Goal: Find contact information: Find contact information

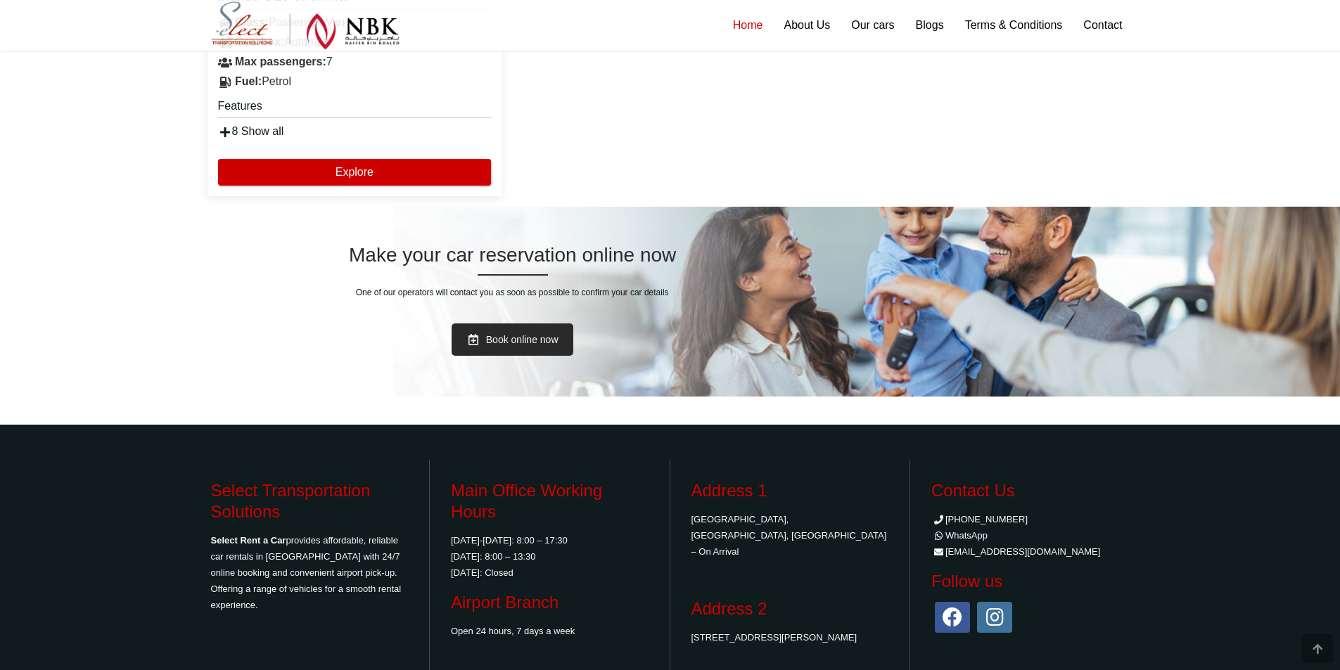
scroll to position [2891, 0]
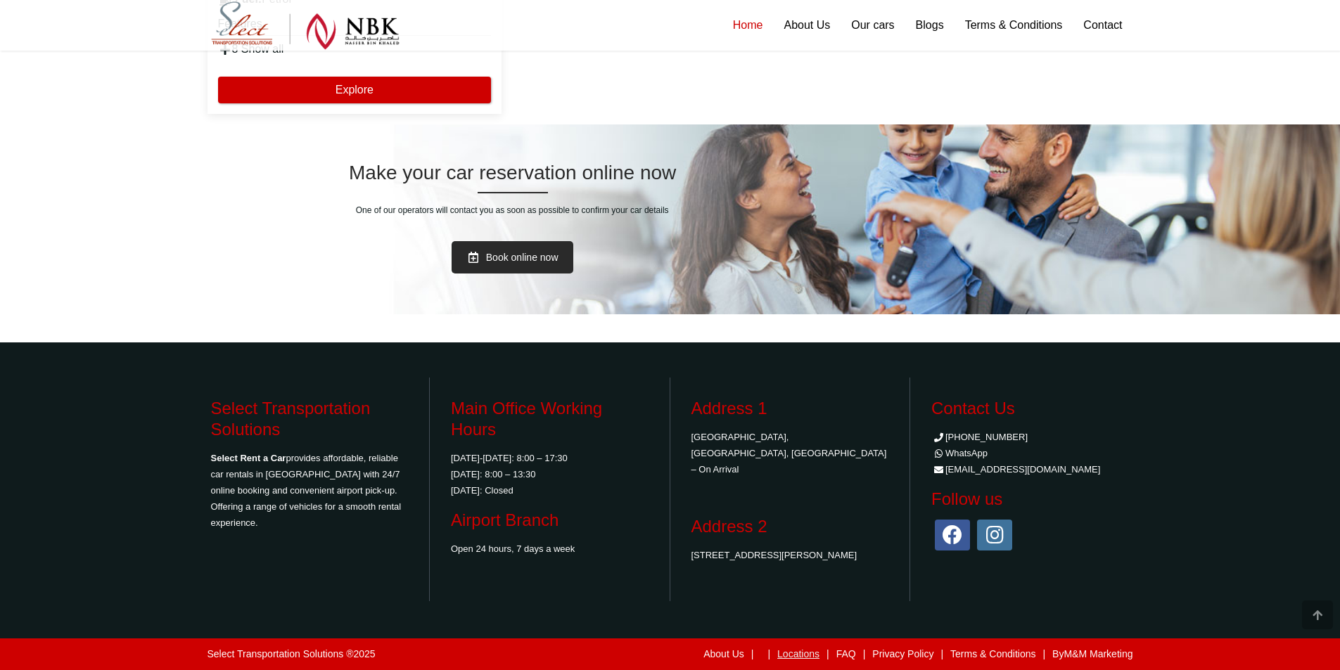
click at [782, 656] on link "Locations" at bounding box center [798, 654] width 42 height 11
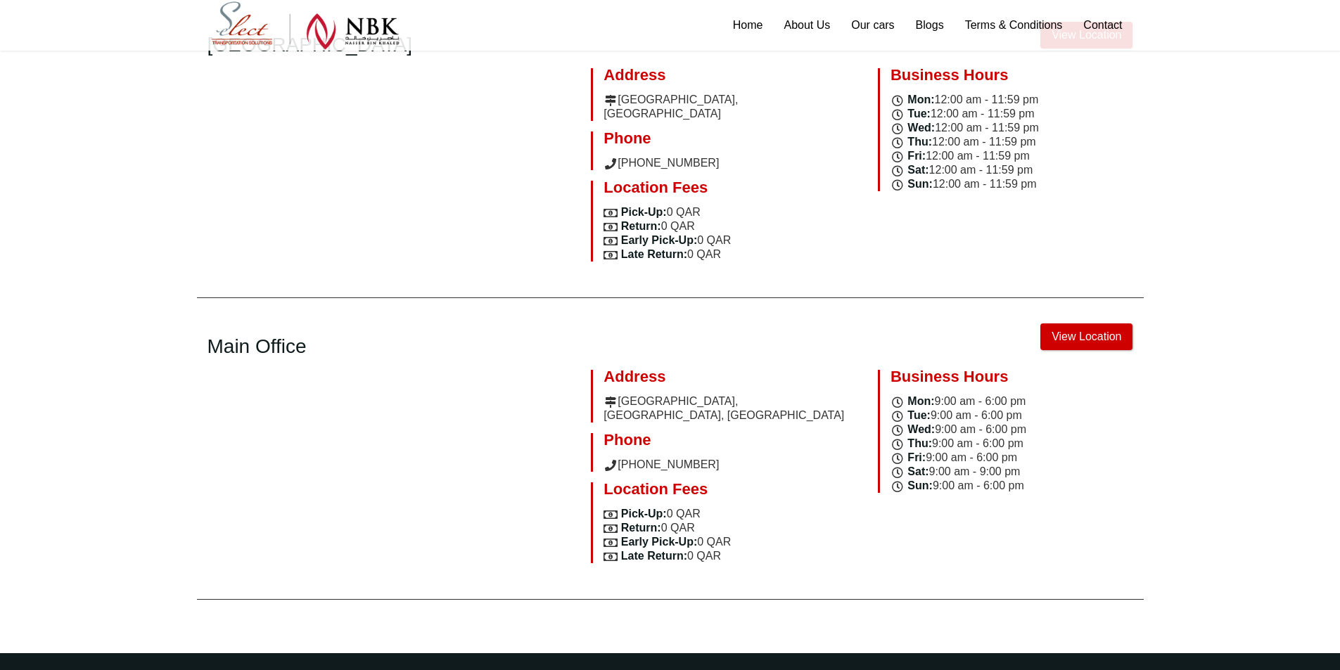
scroll to position [120, 0]
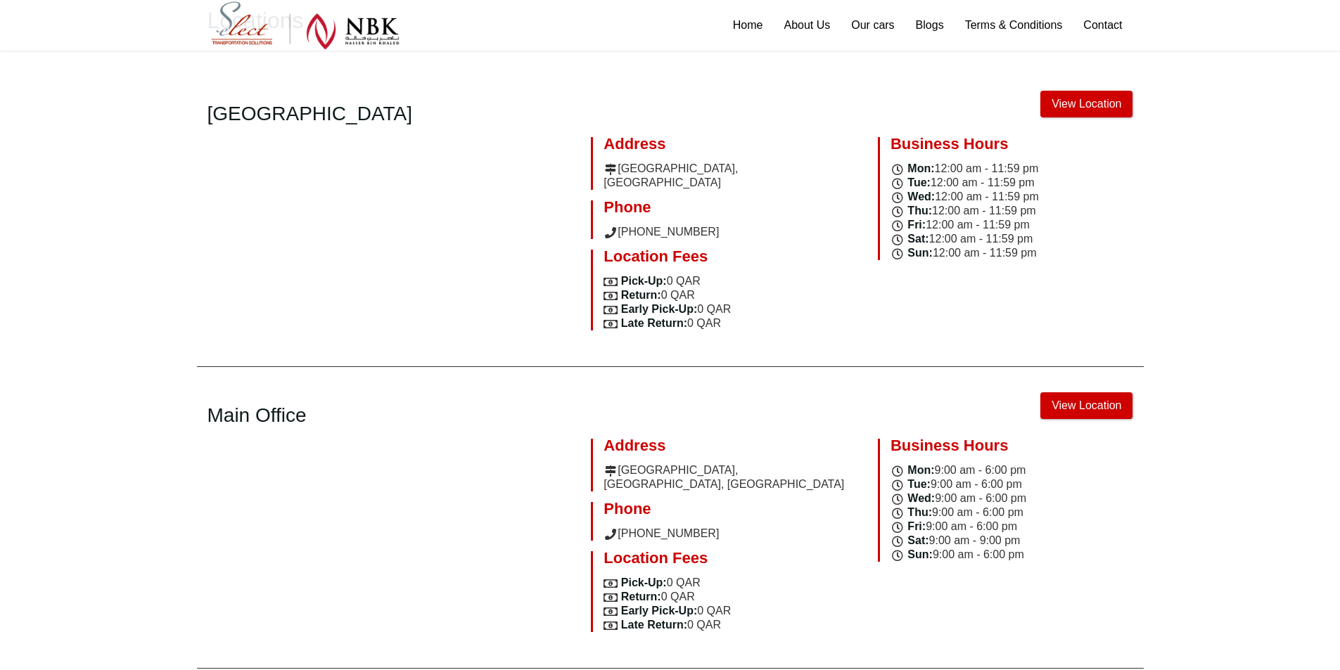
click at [657, 452] on div "Address [GEOGRAPHIC_DATA], [GEOGRAPHIC_DATA], [GEOGRAPHIC_DATA]" at bounding box center [724, 465] width 266 height 53
click at [1083, 393] on link "View Location" at bounding box center [1087, 406] width 92 height 27
click at [1063, 102] on link "View Location" at bounding box center [1087, 104] width 92 height 27
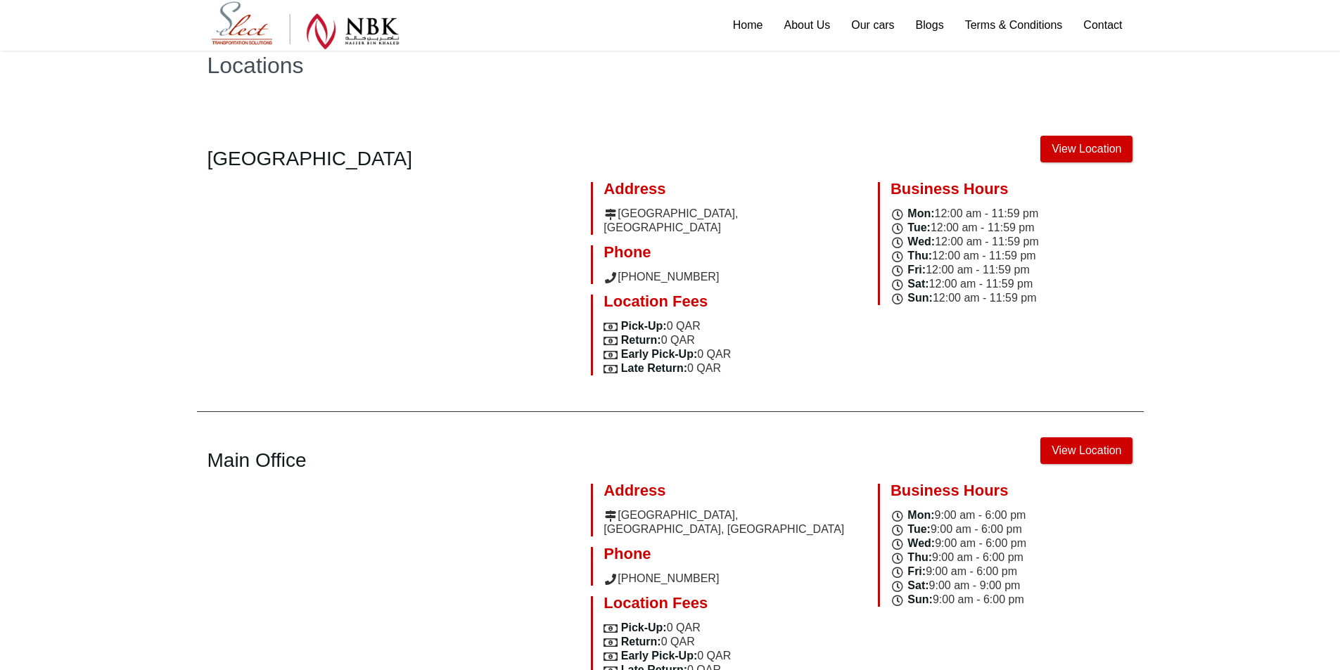
scroll to position [50, 0]
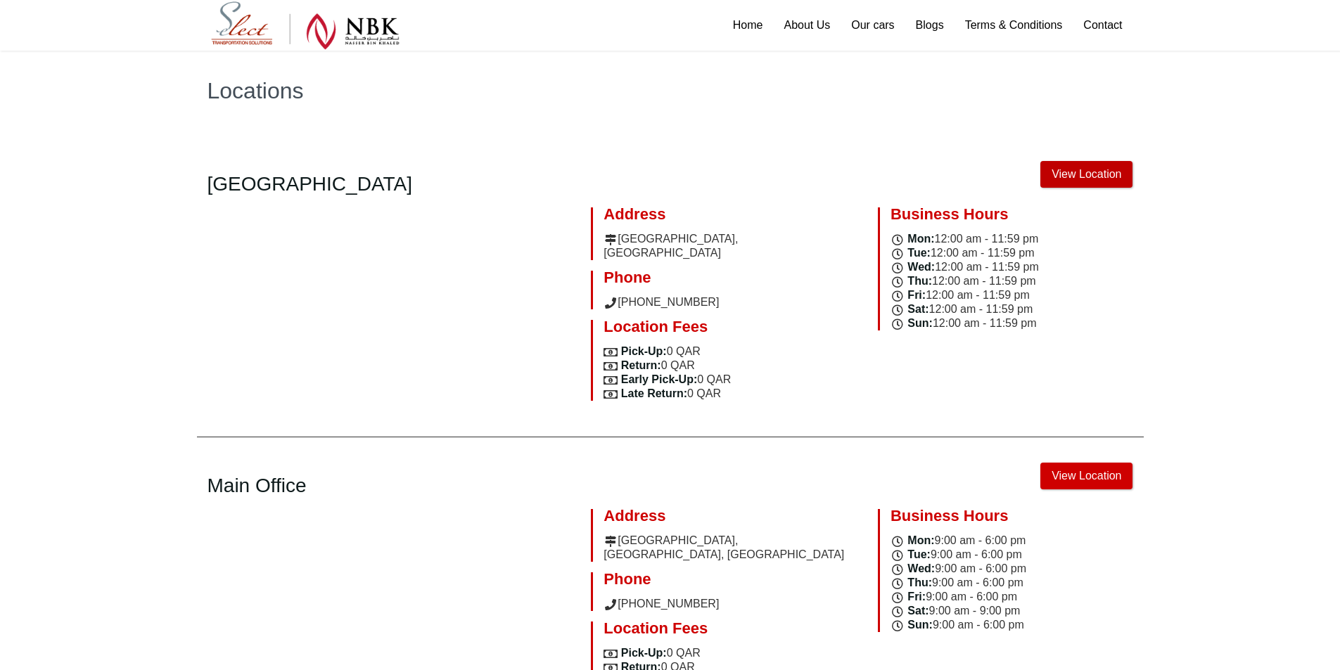
click at [1097, 170] on link "View Location" at bounding box center [1087, 174] width 92 height 27
click at [1071, 463] on link "View Location" at bounding box center [1087, 476] width 92 height 27
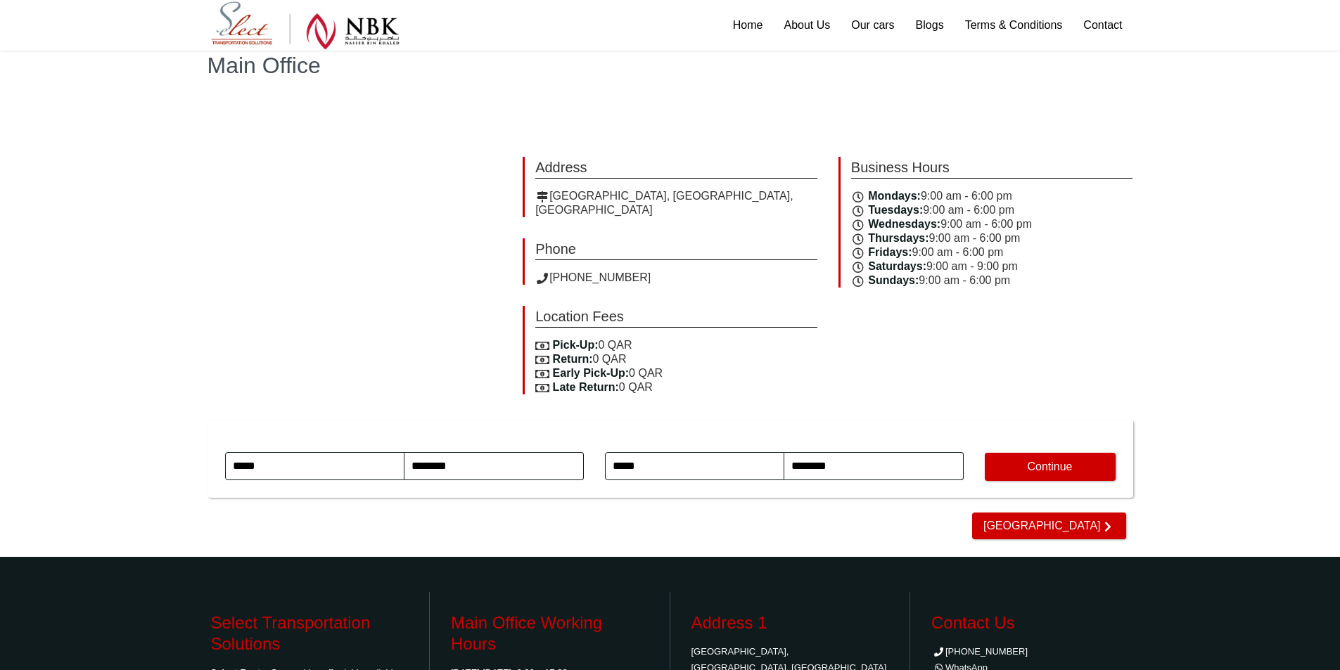
scroll to position [211, 0]
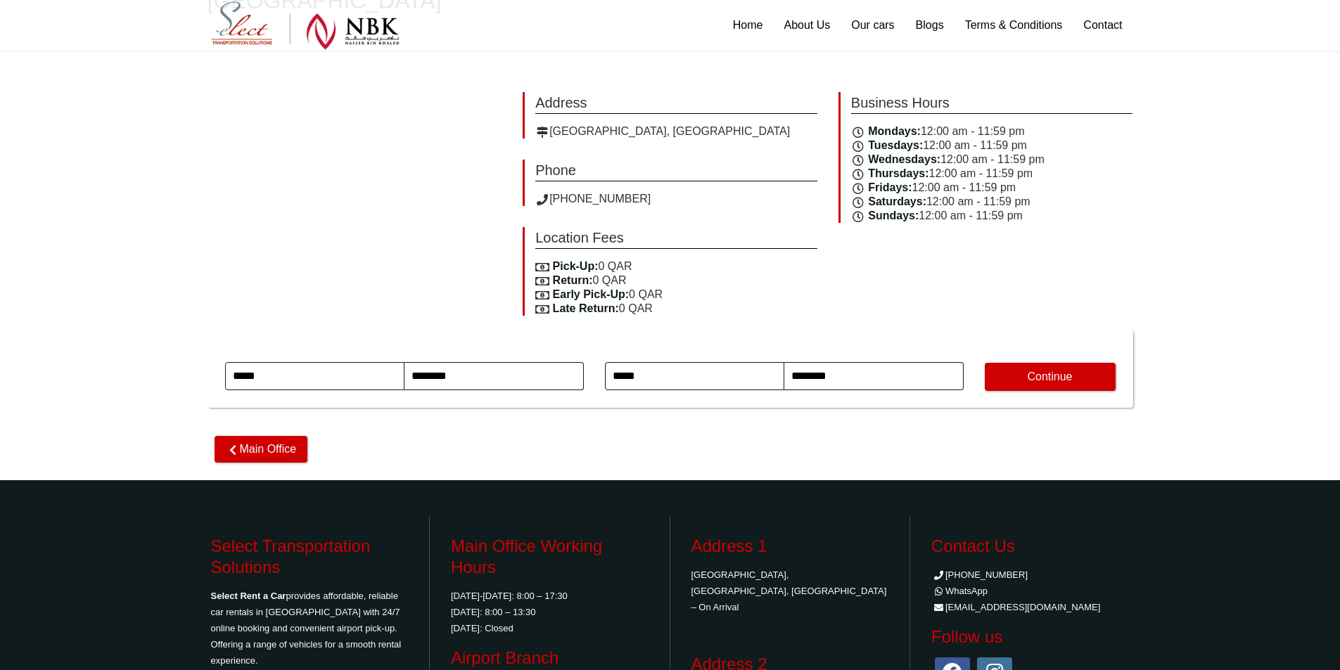
scroll to position [141, 0]
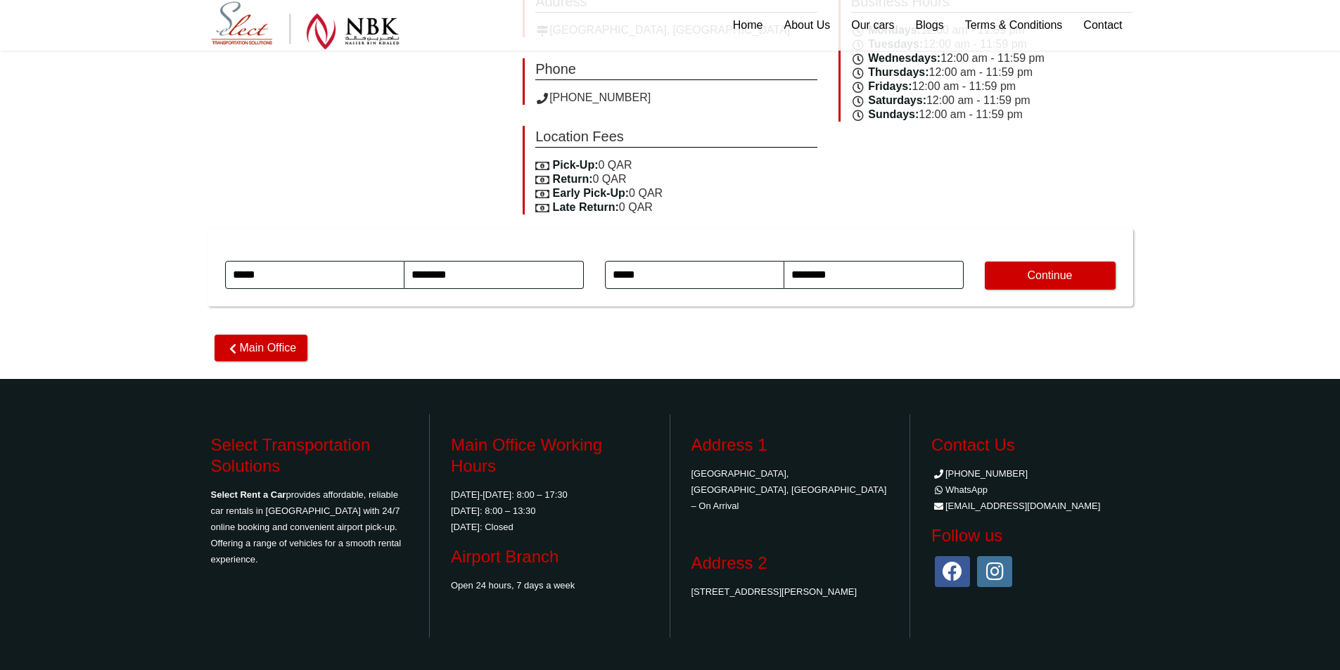
scroll to position [208, 0]
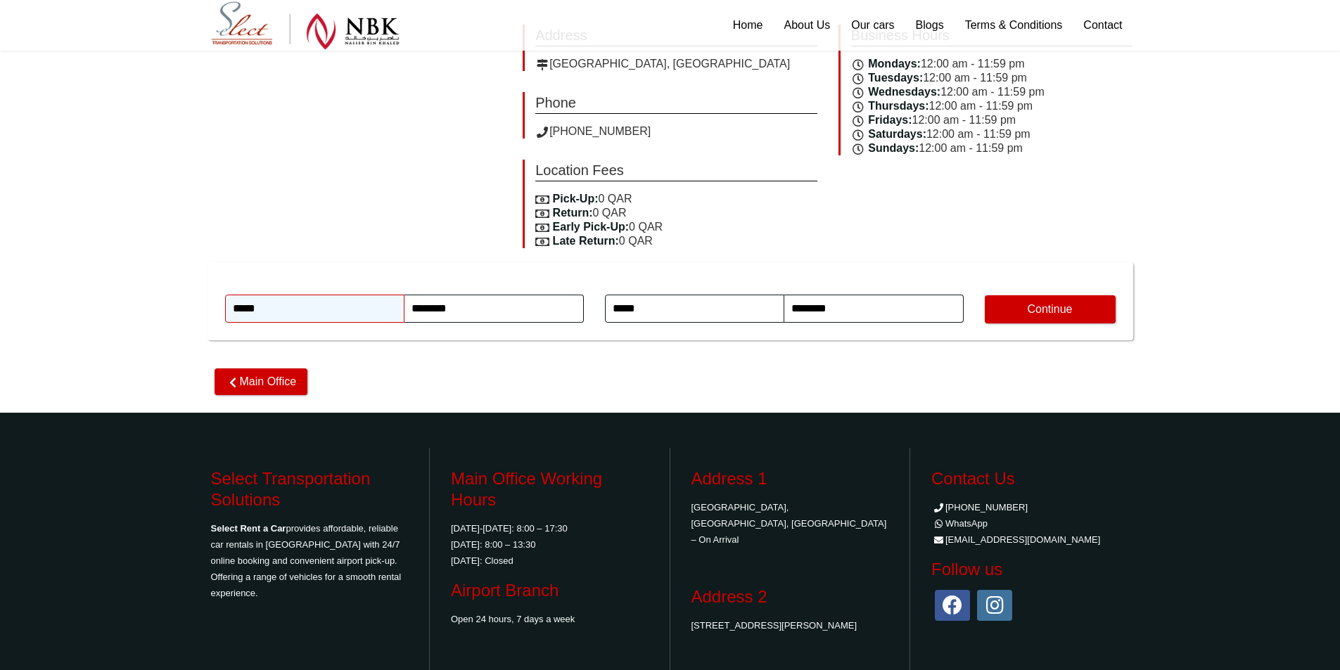
click at [328, 305] on input "*****" at bounding box center [314, 309] width 179 height 28
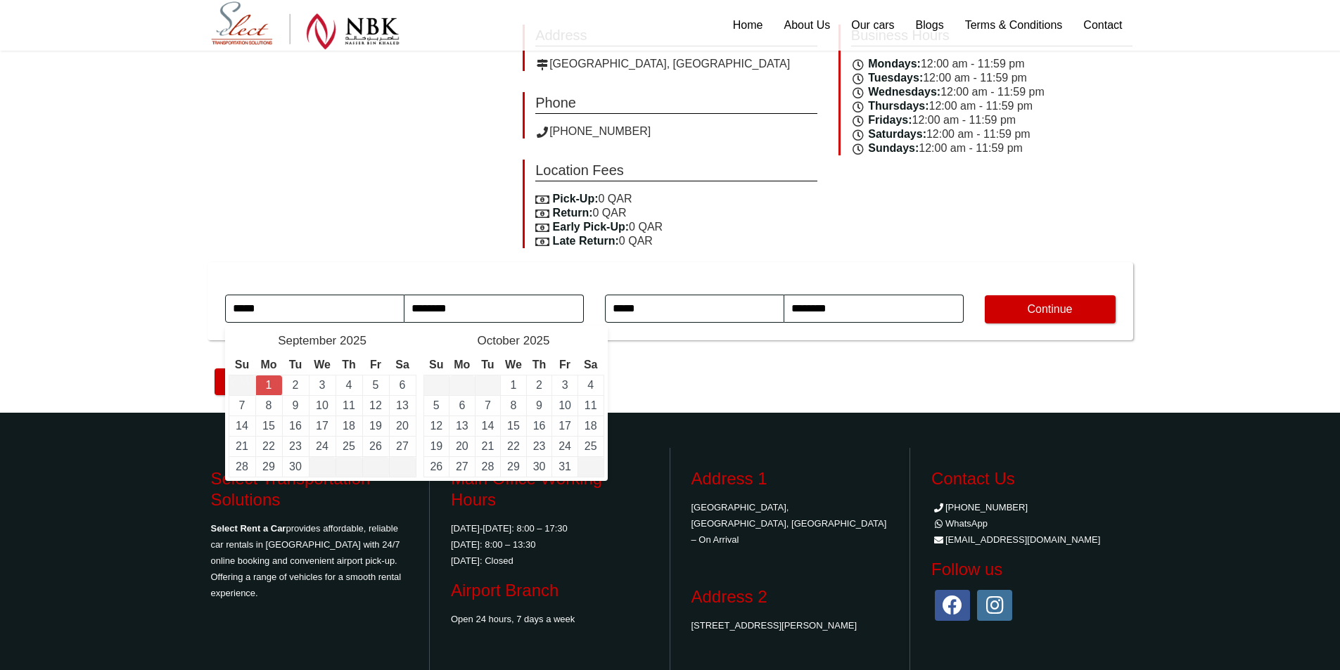
click at [366, 271] on span "Pick-Up Date" at bounding box center [404, 281] width 359 height 25
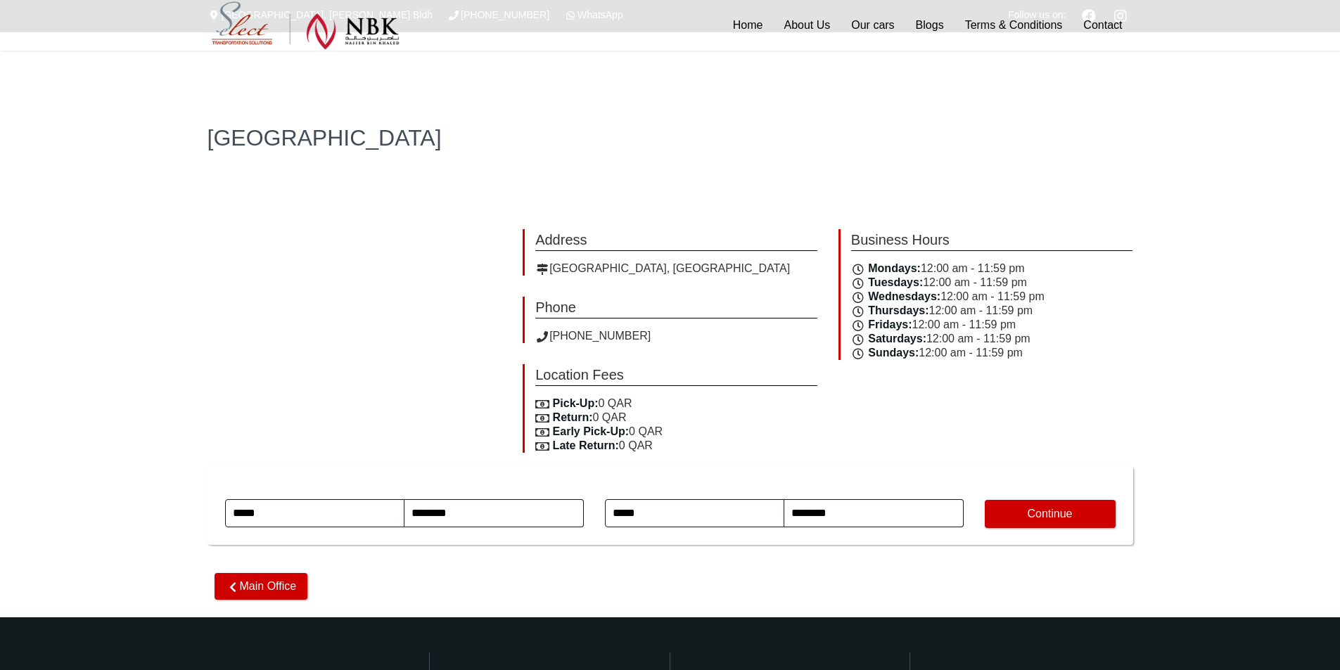
scroll to position [0, 0]
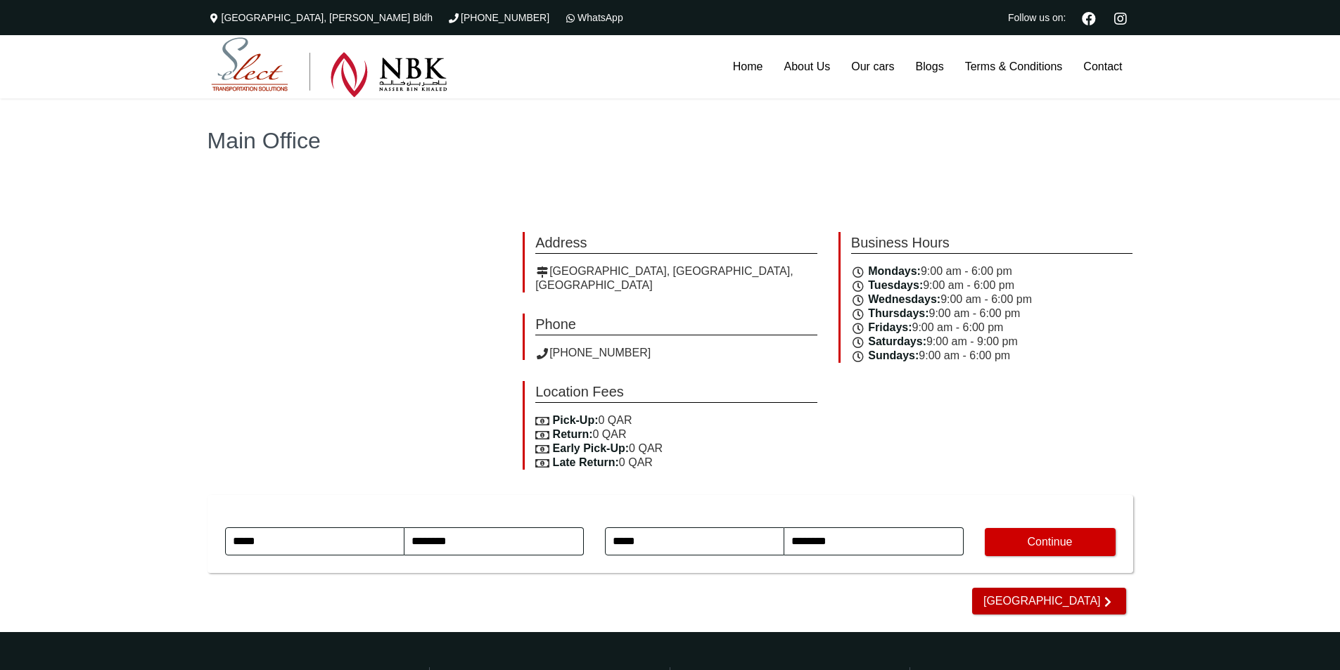
click at [1035, 588] on span "[GEOGRAPHIC_DATA]" at bounding box center [1049, 601] width 154 height 27
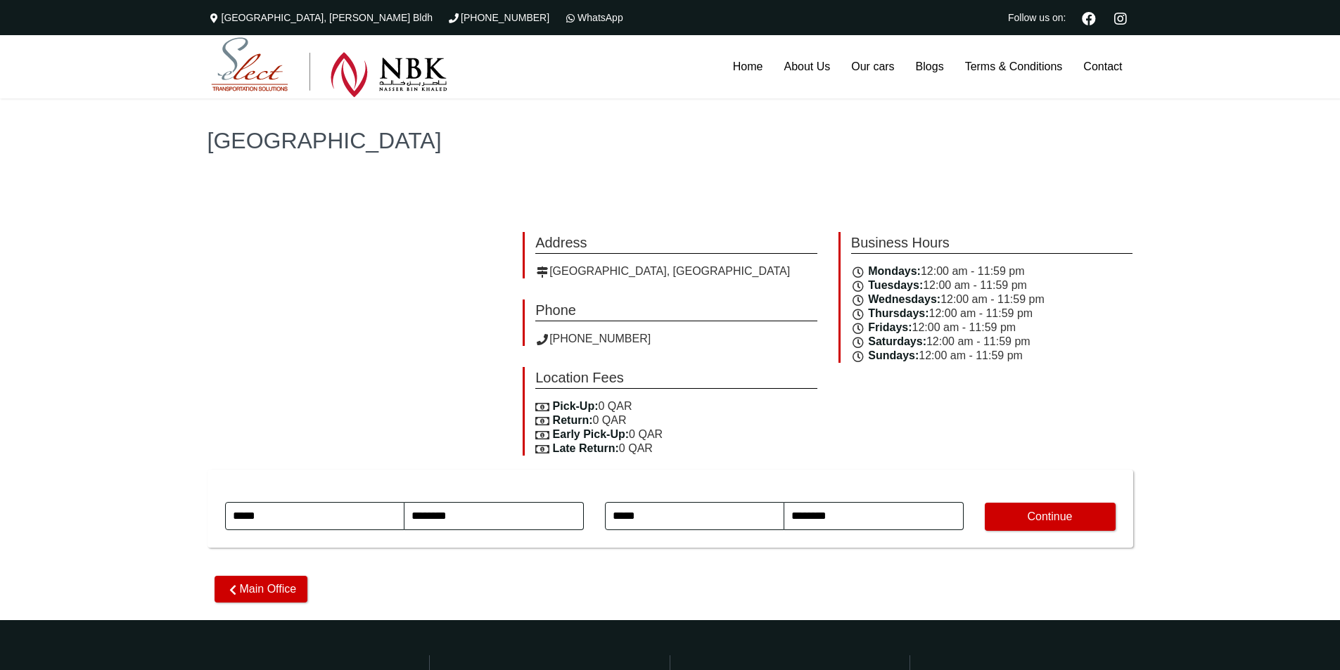
click at [260, 194] on div "Address [GEOGRAPHIC_DATA], [GEOGRAPHIC_DATA] Phone [PHONE_NUMBER] Location Fees…" at bounding box center [670, 392] width 961 height 418
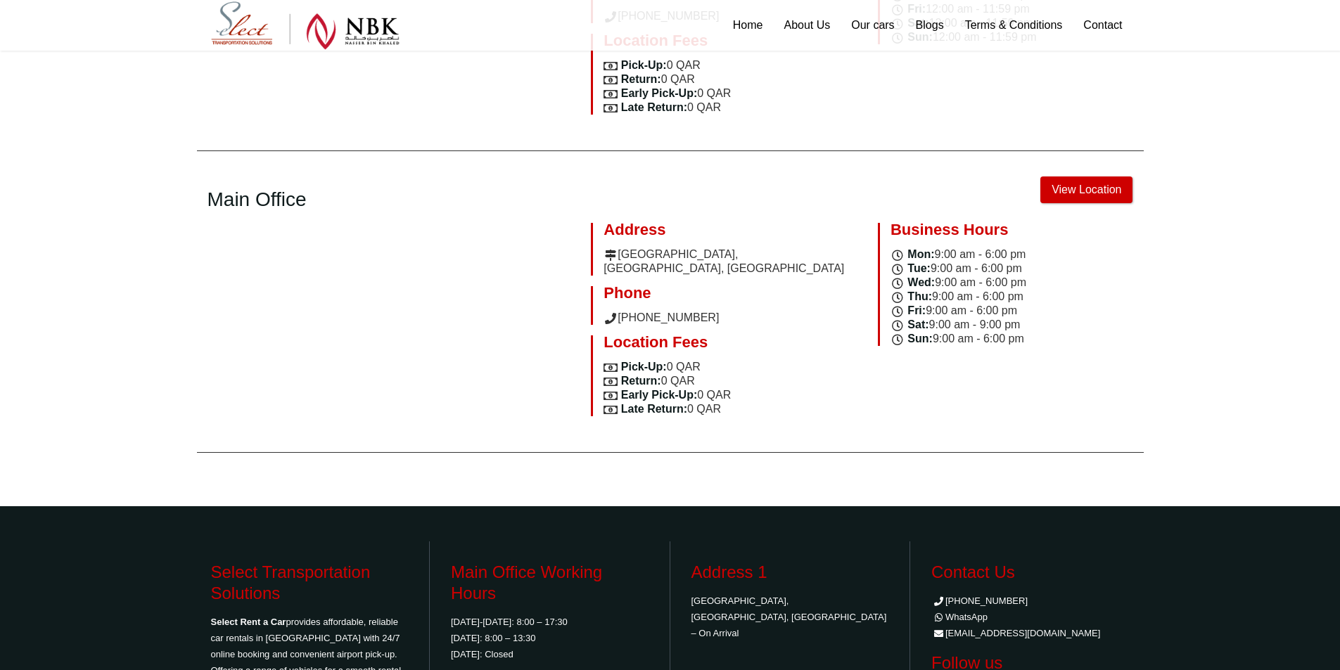
scroll to position [472, 0]
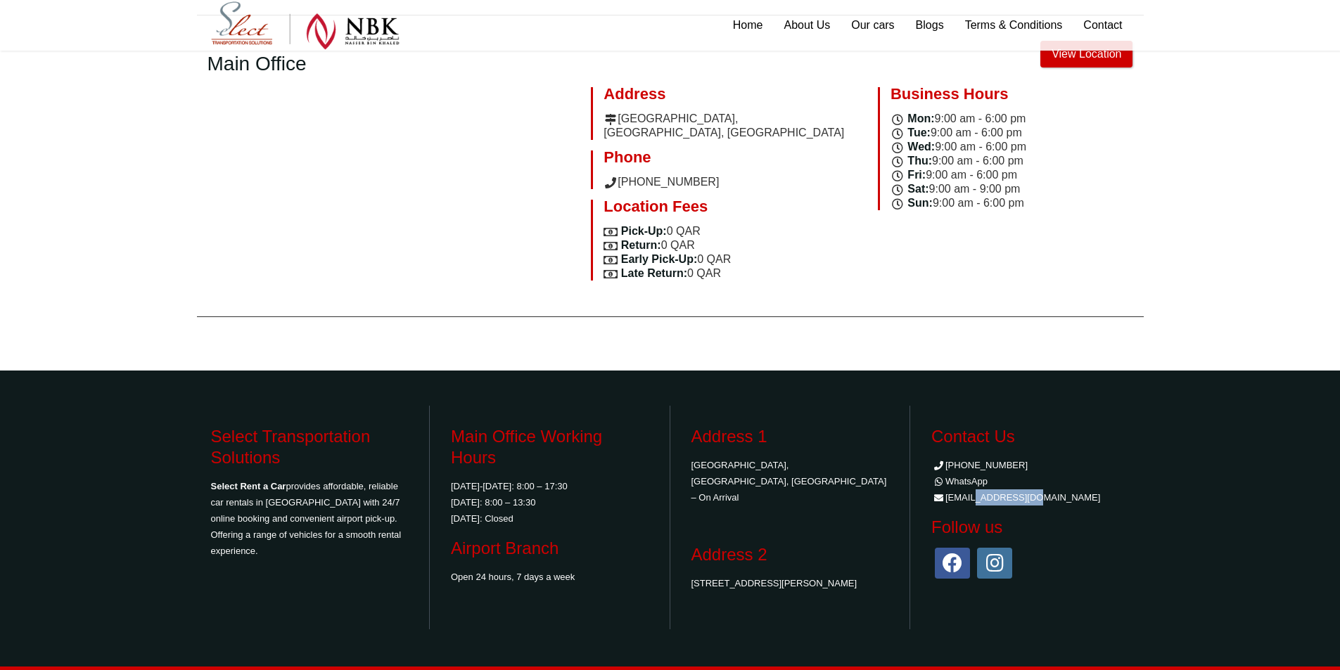
drag, startPoint x: 1031, startPoint y: 472, endPoint x: 969, endPoint y: 467, distance: 62.1
click at [969, 490] on li "[EMAIL_ADDRESS][DOMAIN_NAME]" at bounding box center [1030, 498] width 198 height 16
click at [977, 490] on li "[EMAIL_ADDRESS][DOMAIN_NAME]" at bounding box center [1030, 498] width 198 height 16
click at [1119, 568] on div "Contact Us [PHONE_NUMBER] WhatsApp [EMAIL_ADDRESS][DOMAIN_NAME] Follow us" at bounding box center [1031, 518] width 220 height 224
drag, startPoint x: 1018, startPoint y: 441, endPoint x: 973, endPoint y: 443, distance: 45.1
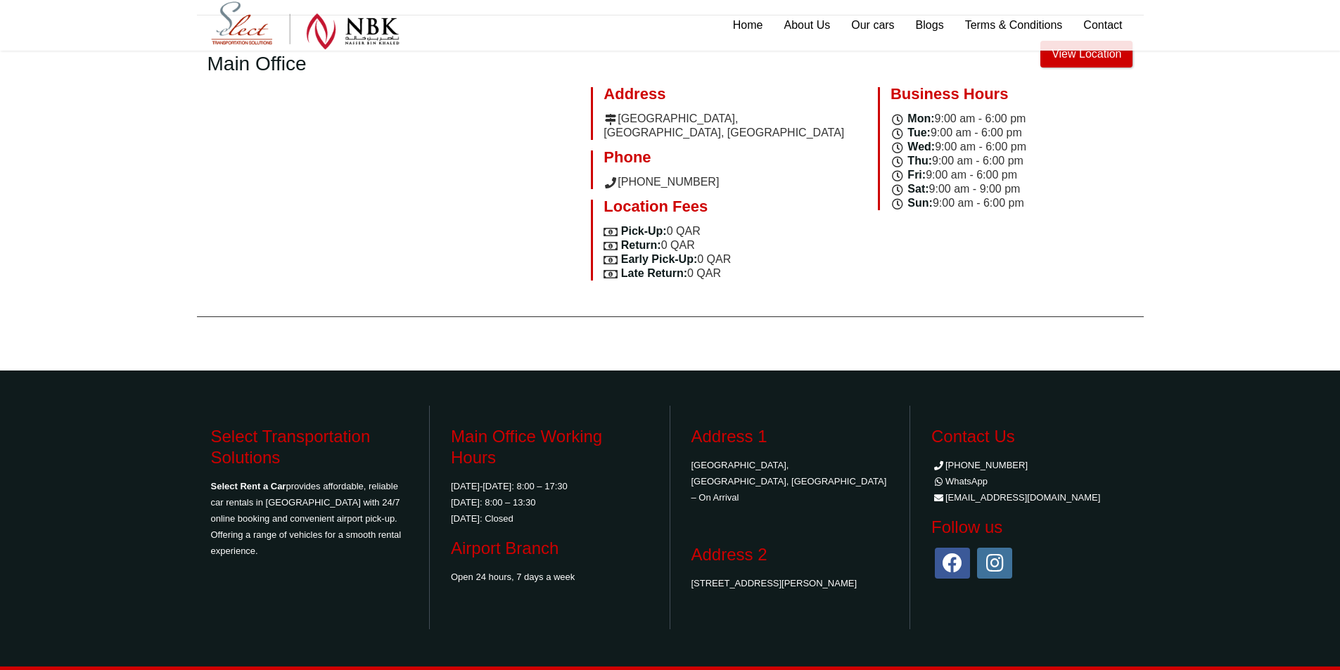
click at [973, 457] on li "[PHONE_NUMBER]" at bounding box center [1030, 465] width 198 height 16
copy link "31366623"
